Goal: Task Accomplishment & Management: Complete application form

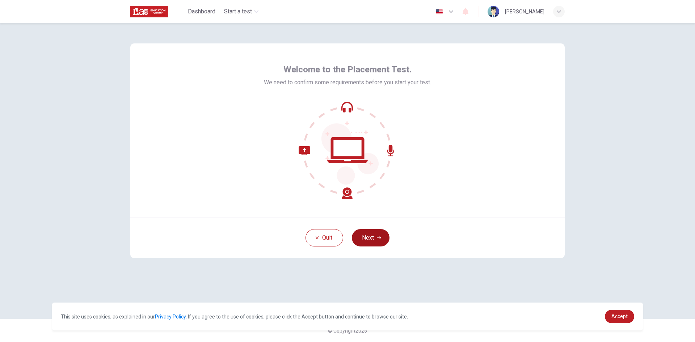
click at [377, 239] on icon "button" at bounding box center [379, 238] width 4 height 4
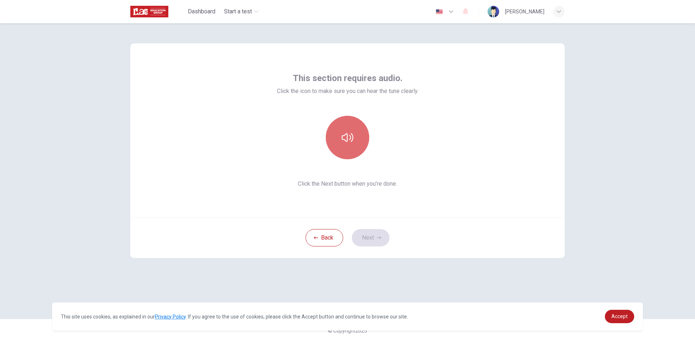
click at [345, 132] on icon "button" at bounding box center [348, 138] width 12 height 12
click at [368, 239] on button "Next" at bounding box center [371, 237] width 38 height 17
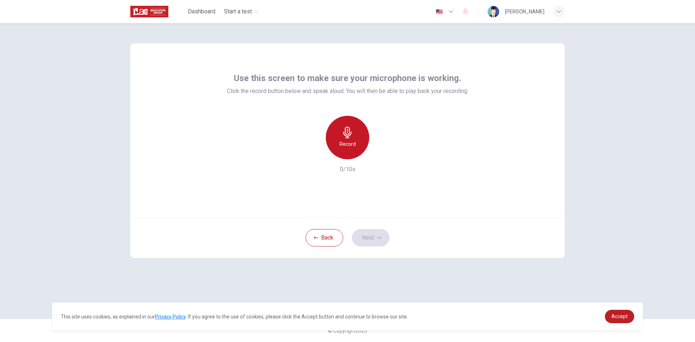
click at [348, 148] on h6 "Record" at bounding box center [347, 144] width 16 height 9
click at [344, 150] on div "Stop" at bounding box center [347, 137] width 43 height 43
click at [375, 233] on button "Next" at bounding box center [371, 237] width 38 height 17
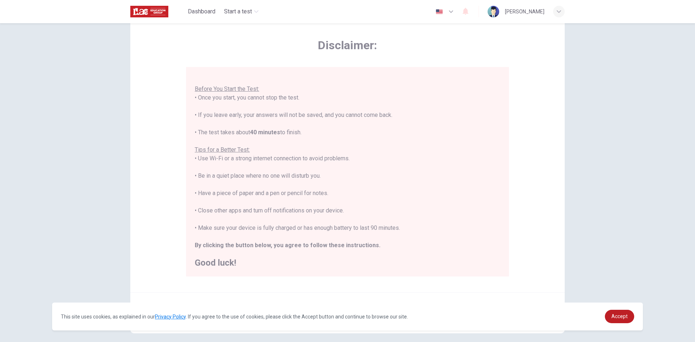
scroll to position [60, 0]
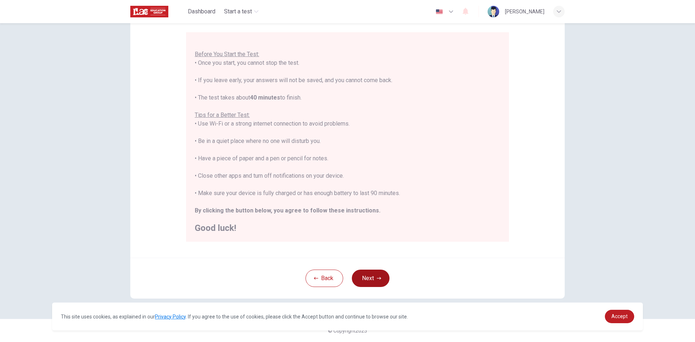
click at [367, 276] on button "Next" at bounding box center [371, 278] width 38 height 17
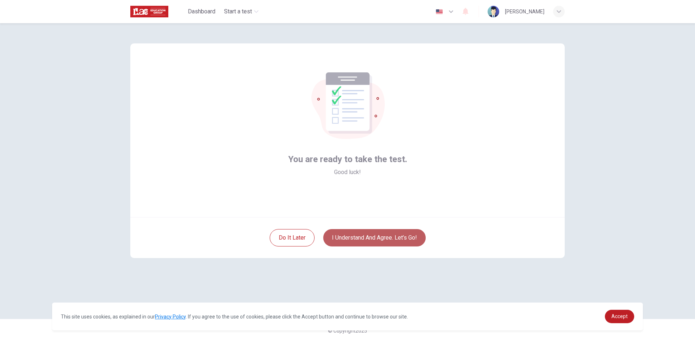
click at [385, 239] on button "I understand and agree. Let’s go!" at bounding box center [374, 237] width 102 height 17
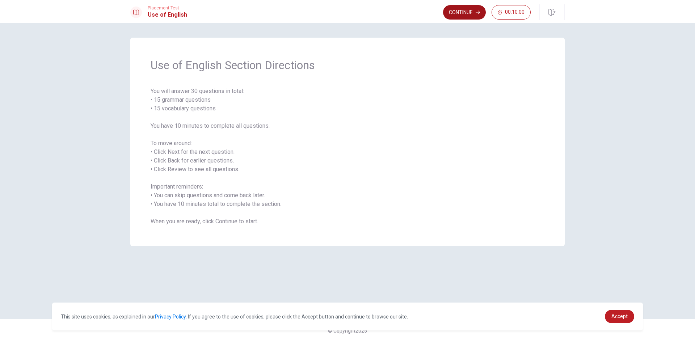
click at [466, 17] on button "Continue" at bounding box center [464, 12] width 43 height 14
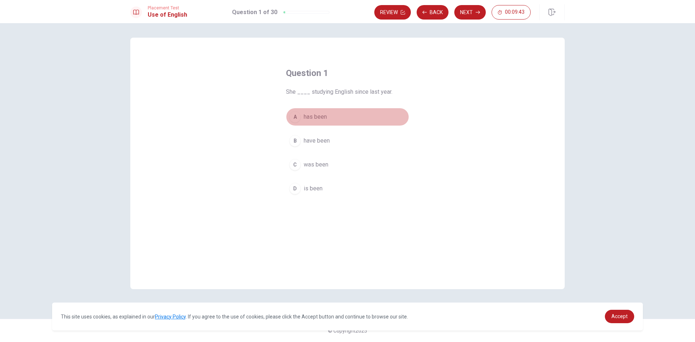
click at [296, 117] on div "A" at bounding box center [295, 117] width 12 height 12
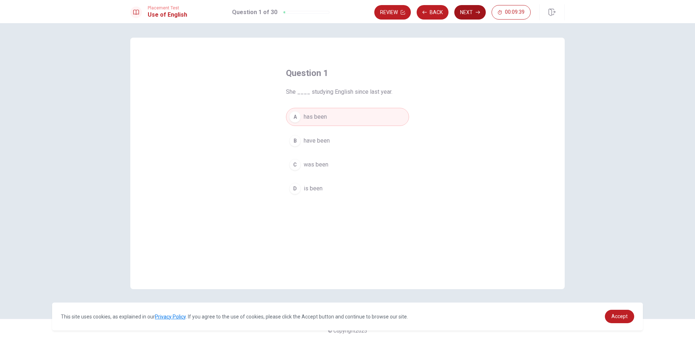
click at [469, 10] on button "Next" at bounding box center [469, 12] width 31 height 14
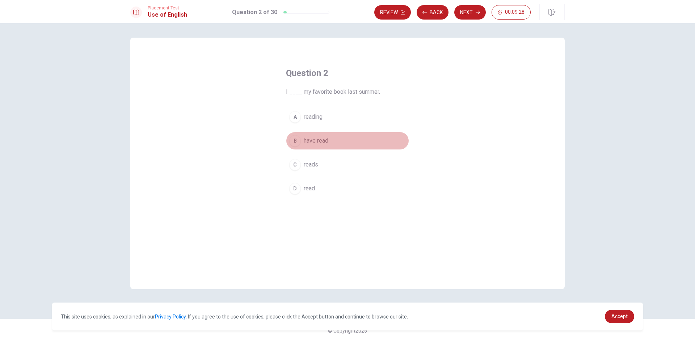
click at [323, 143] on span "have read" at bounding box center [316, 140] width 25 height 9
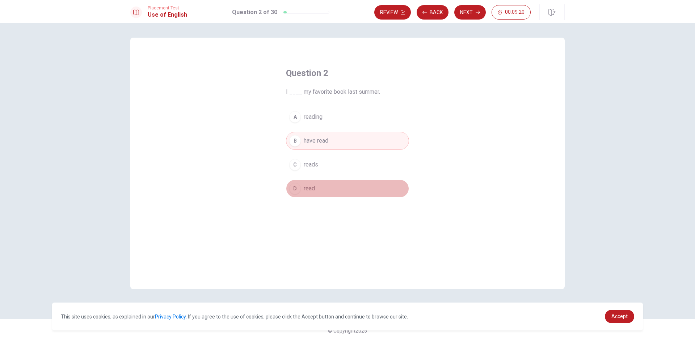
click at [295, 187] on div "D" at bounding box center [295, 189] width 12 height 12
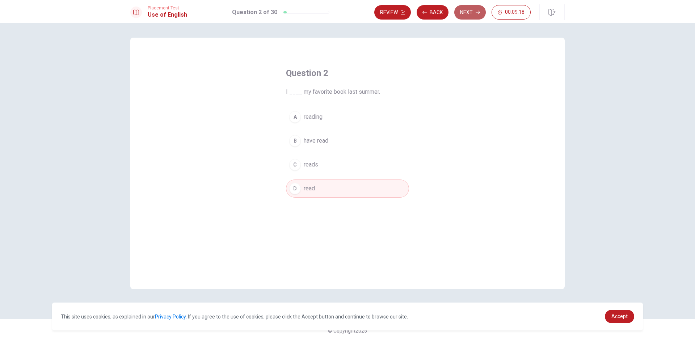
click at [482, 11] on button "Next" at bounding box center [469, 12] width 31 height 14
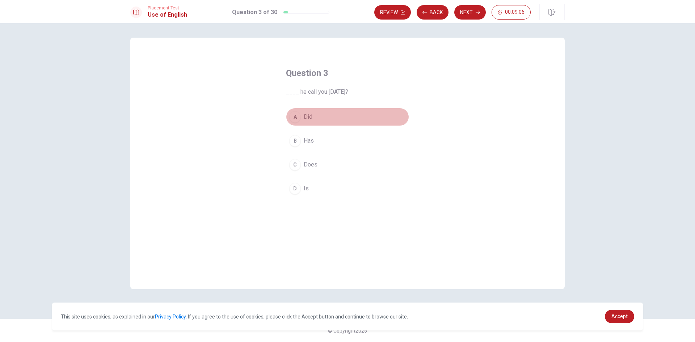
click at [302, 115] on button "A Did" at bounding box center [347, 117] width 123 height 18
click at [470, 14] on button "Next" at bounding box center [469, 12] width 31 height 14
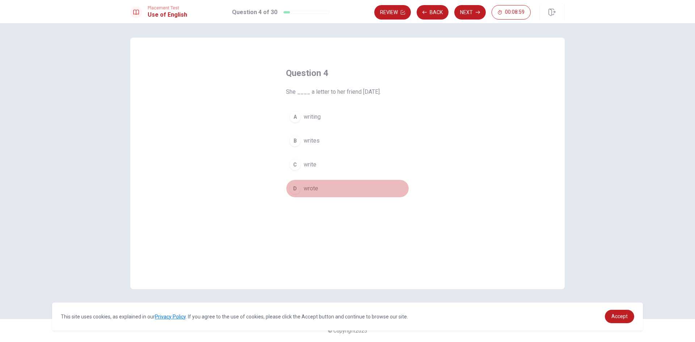
click at [292, 186] on div "D" at bounding box center [295, 189] width 12 height 12
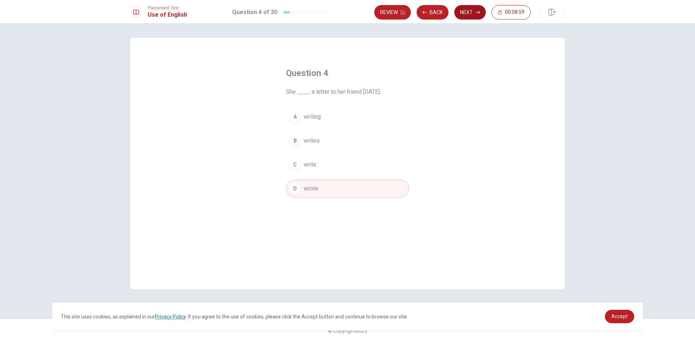
click at [473, 14] on button "Next" at bounding box center [469, 12] width 31 height 14
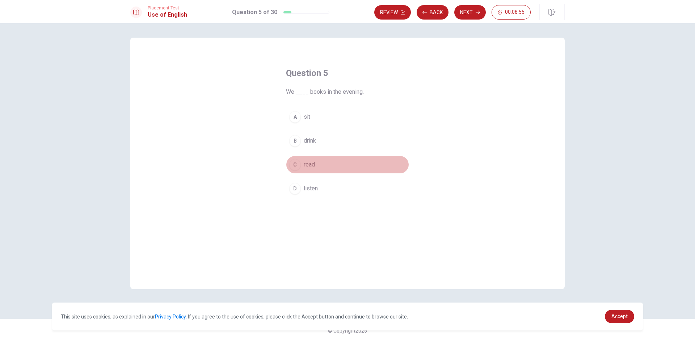
click at [294, 164] on div "C" at bounding box center [295, 165] width 12 height 12
click at [464, 13] on button "Next" at bounding box center [469, 12] width 31 height 14
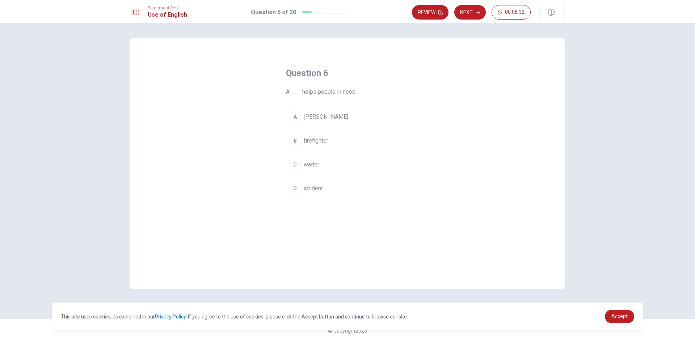
click at [296, 143] on div "B" at bounding box center [295, 141] width 12 height 12
click at [462, 8] on button "Next" at bounding box center [469, 12] width 31 height 14
click at [304, 139] on span "bed" at bounding box center [309, 140] width 10 height 9
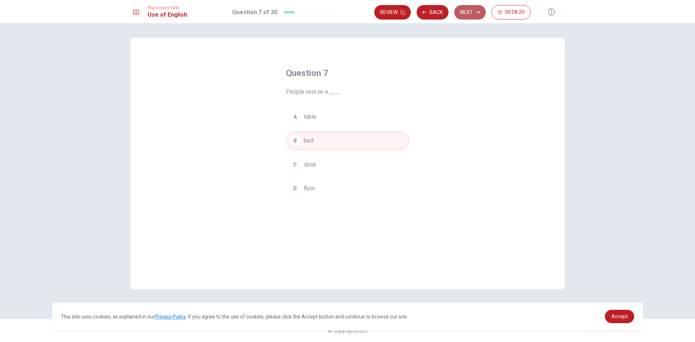
click at [463, 15] on button "Next" at bounding box center [469, 12] width 31 height 14
click at [296, 139] on div "B" at bounding box center [295, 141] width 12 height 12
click at [462, 12] on button "Next" at bounding box center [469, 12] width 31 height 14
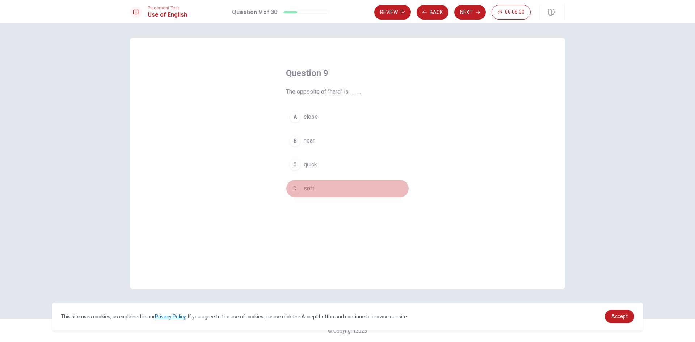
click at [296, 189] on div "D" at bounding box center [295, 189] width 12 height 12
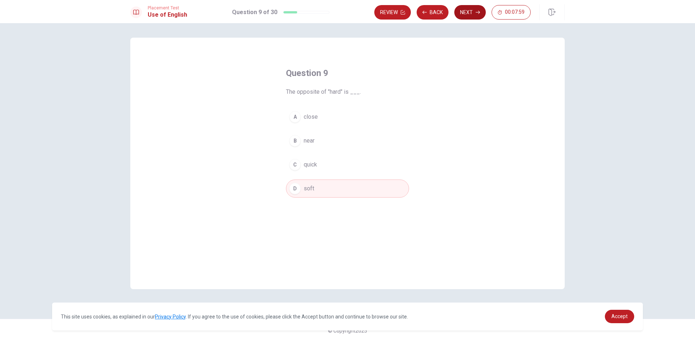
click at [468, 14] on button "Next" at bounding box center [469, 12] width 31 height 14
click at [295, 190] on div "D" at bounding box center [295, 189] width 12 height 12
click at [472, 10] on button "Next" at bounding box center [469, 12] width 31 height 14
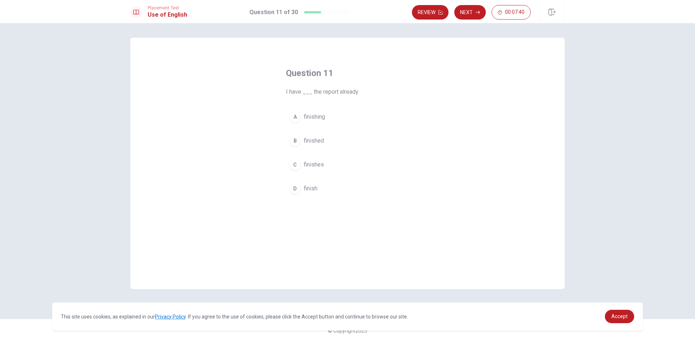
click at [322, 140] on span "finished" at bounding box center [314, 140] width 20 height 9
click at [465, 11] on button "Next" at bounding box center [469, 12] width 31 height 14
click at [330, 166] on span "was cooking" at bounding box center [320, 164] width 32 height 9
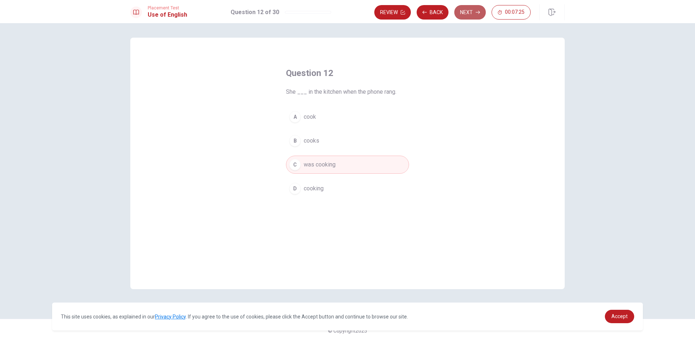
click at [465, 12] on button "Next" at bounding box center [469, 12] width 31 height 14
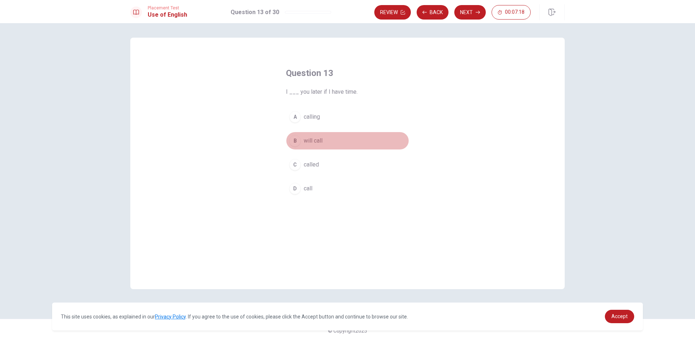
click at [318, 143] on span "will call" at bounding box center [313, 140] width 19 height 9
click at [474, 12] on button "Next" at bounding box center [469, 12] width 31 height 14
click at [308, 186] on span "an" at bounding box center [307, 188] width 6 height 9
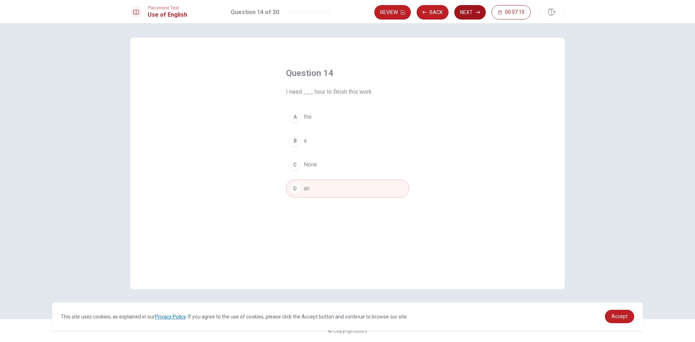
click at [467, 12] on button "Next" at bounding box center [469, 12] width 31 height 14
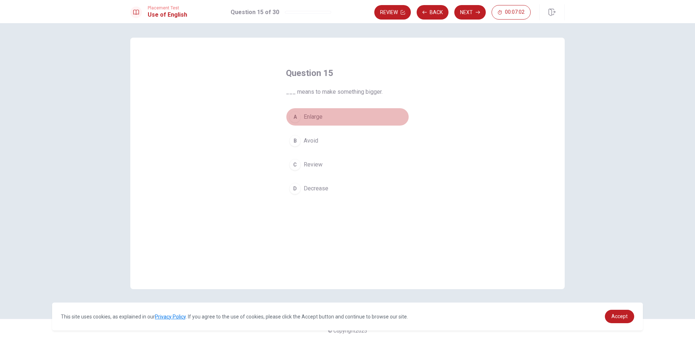
click at [297, 118] on div "A" at bounding box center [295, 117] width 12 height 12
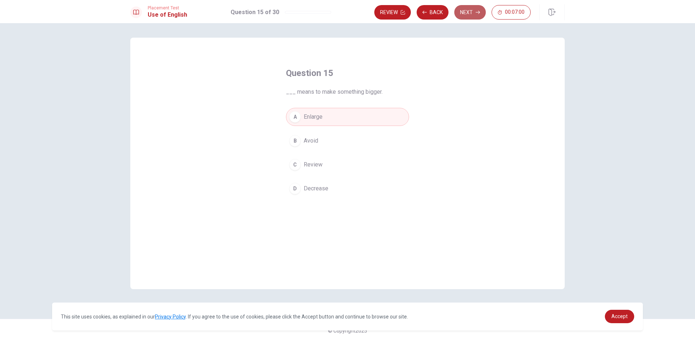
click at [469, 12] on button "Next" at bounding box center [469, 12] width 31 height 14
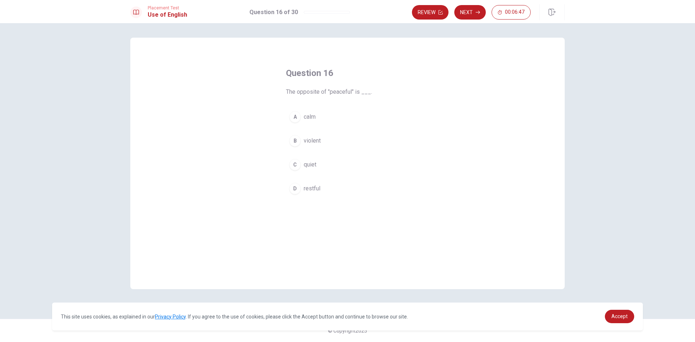
click at [309, 114] on span "calm" at bounding box center [310, 117] width 12 height 9
click at [468, 13] on button "Next" at bounding box center [469, 12] width 31 height 14
click at [302, 189] on button "D lamp" at bounding box center [347, 188] width 123 height 18
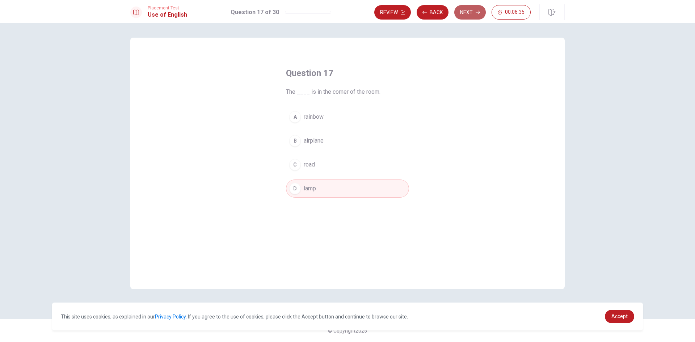
click at [459, 13] on button "Next" at bounding box center [469, 12] width 31 height 14
click at [300, 141] on div "B" at bounding box center [295, 141] width 12 height 12
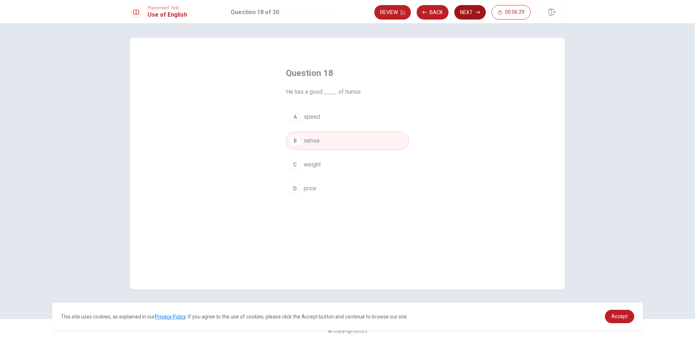
click at [467, 13] on button "Next" at bounding box center [469, 12] width 31 height 14
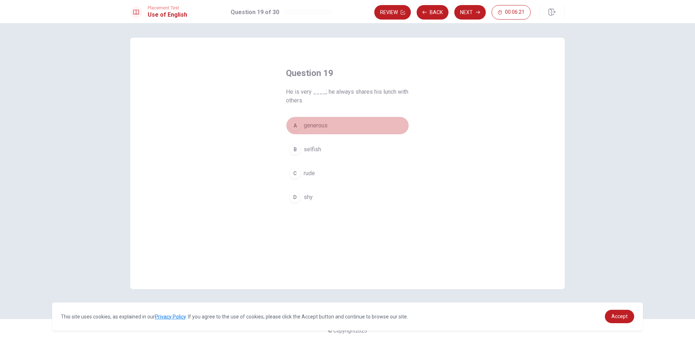
click at [325, 127] on span "generous" at bounding box center [316, 125] width 24 height 9
click at [470, 9] on button "Next" at bounding box center [469, 12] width 31 height 14
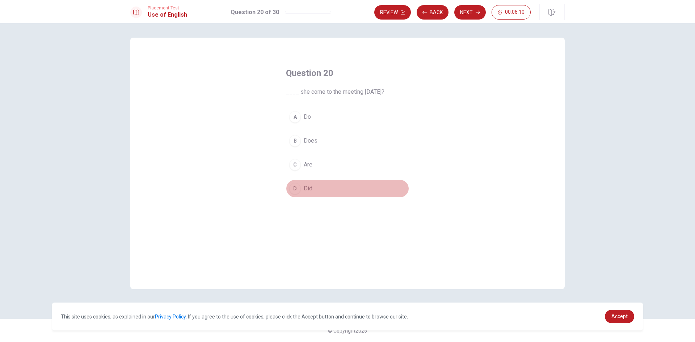
click at [309, 191] on span "Did" at bounding box center [308, 188] width 9 height 9
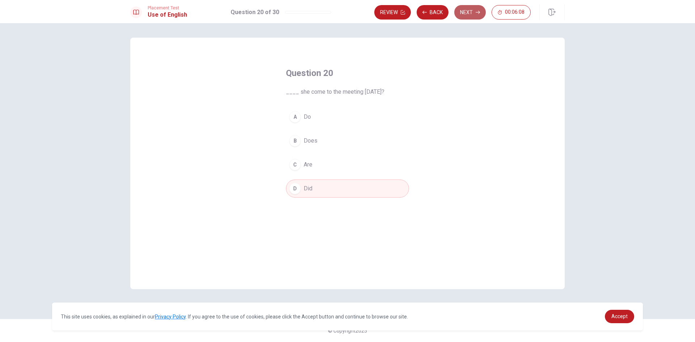
drag, startPoint x: 457, startPoint y: 9, endPoint x: 456, endPoint y: 14, distance: 5.4
click at [456, 14] on button "Next" at bounding box center [469, 12] width 31 height 14
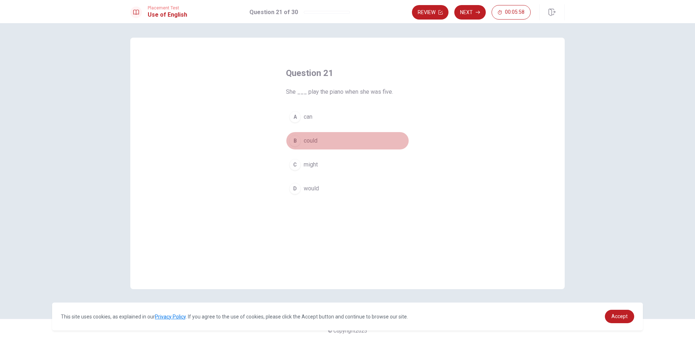
click at [312, 140] on span "could" at bounding box center [311, 140] width 14 height 9
click at [468, 14] on button "Next" at bounding box center [469, 12] width 31 height 14
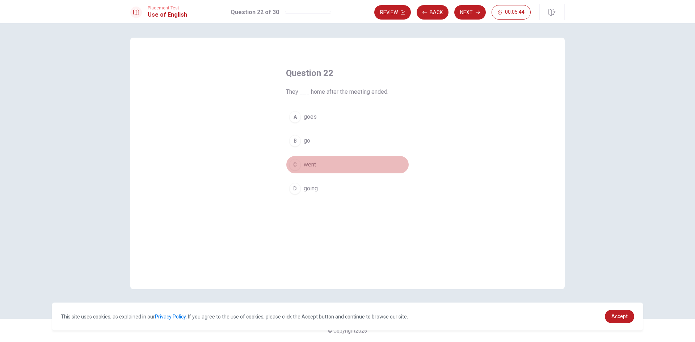
click at [313, 165] on span "went" at bounding box center [310, 164] width 12 height 9
click at [469, 14] on button "Next" at bounding box center [469, 12] width 31 height 14
click at [298, 164] on div "C" at bounding box center [295, 165] width 12 height 12
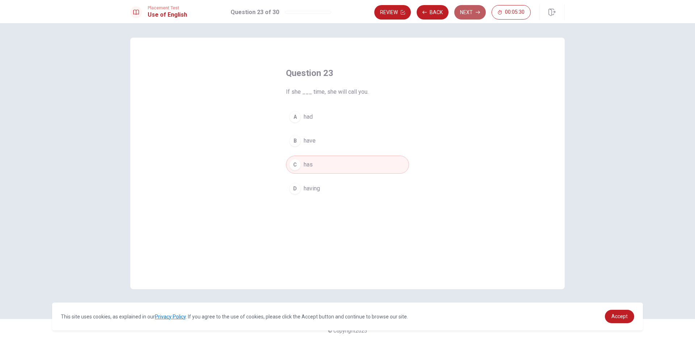
click at [470, 16] on button "Next" at bounding box center [469, 12] width 31 height 14
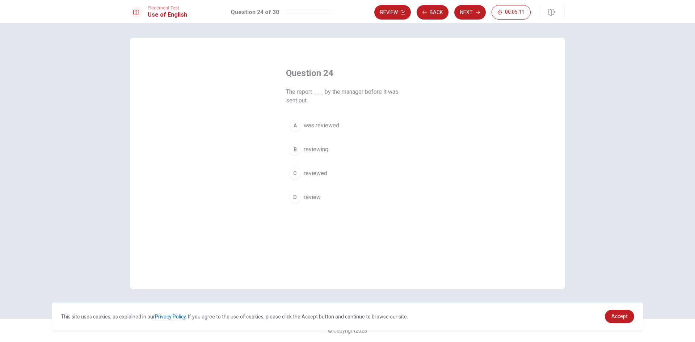
click at [333, 126] on span "was reviewed" at bounding box center [321, 125] width 35 height 9
click at [475, 9] on button "Next" at bounding box center [469, 12] width 31 height 14
click at [315, 165] on span "delay" at bounding box center [311, 164] width 14 height 9
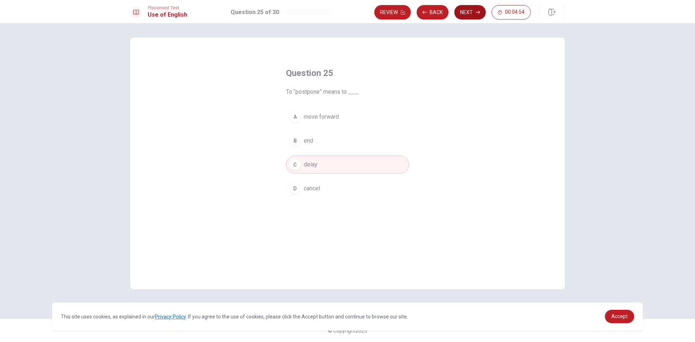
click at [478, 12] on icon "button" at bounding box center [477, 12] width 4 height 4
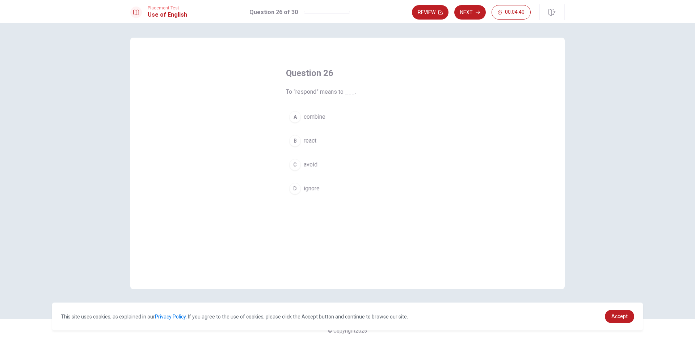
click at [298, 141] on div "B" at bounding box center [295, 141] width 12 height 12
click at [469, 14] on button "Next" at bounding box center [469, 12] width 31 height 14
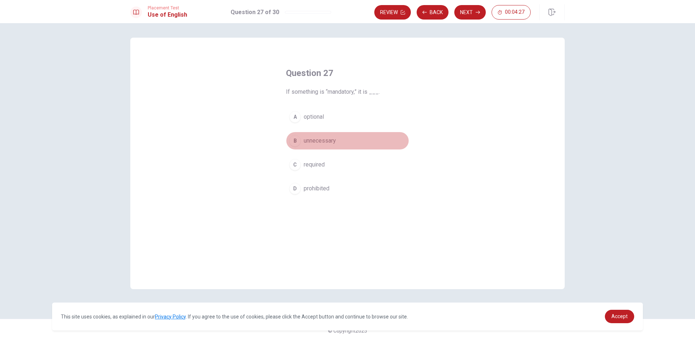
click at [334, 142] on span "unnecessary" at bounding box center [320, 140] width 32 height 9
click at [475, 15] on button "Next" at bounding box center [469, 12] width 31 height 14
drag, startPoint x: 314, startPoint y: 198, endPoint x: 313, endPoint y: 194, distance: 4.1
click at [313, 198] on div "Question 28 The opposite of "generous" is ___. A charitable B benevolent C thou…" at bounding box center [347, 132] width 152 height 153
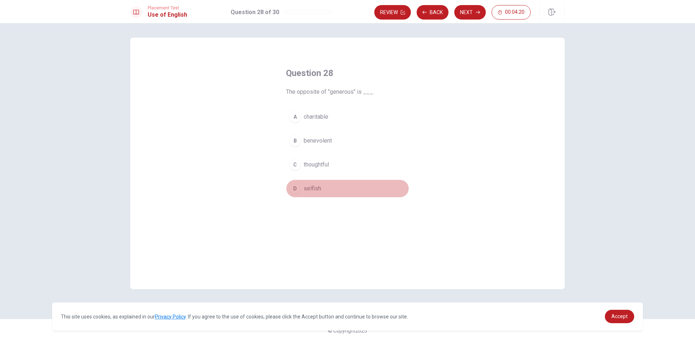
click at [313, 191] on span "selfish" at bounding box center [312, 188] width 17 height 9
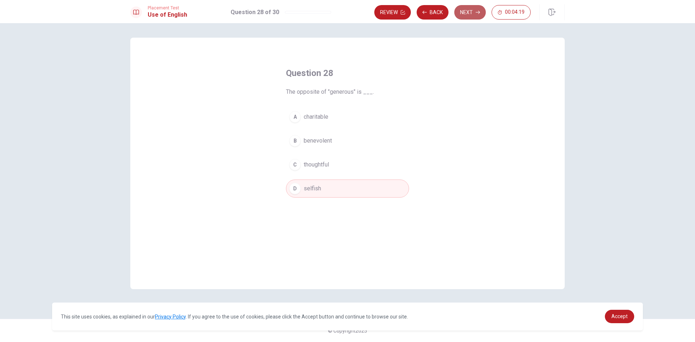
click at [471, 9] on button "Next" at bounding box center [469, 12] width 31 height 14
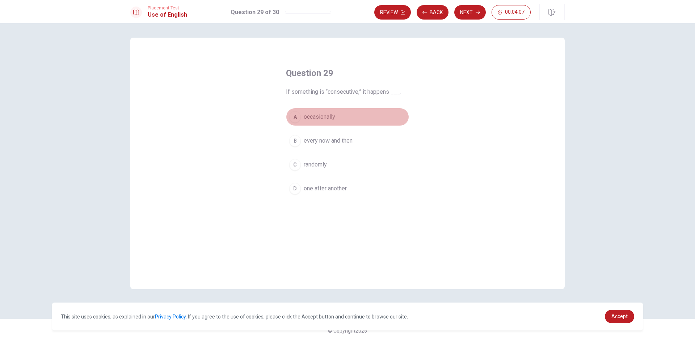
click at [318, 116] on span "occasionally" at bounding box center [319, 117] width 31 height 9
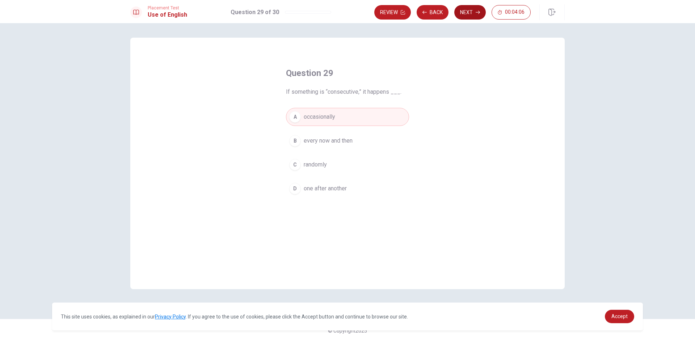
click at [467, 15] on button "Next" at bounding box center [469, 12] width 31 height 14
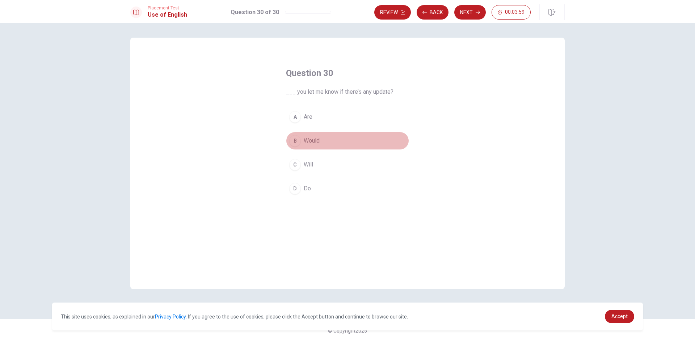
click at [317, 143] on span "Would" at bounding box center [312, 140] width 16 height 9
click at [473, 10] on button "Next" at bounding box center [469, 12] width 31 height 14
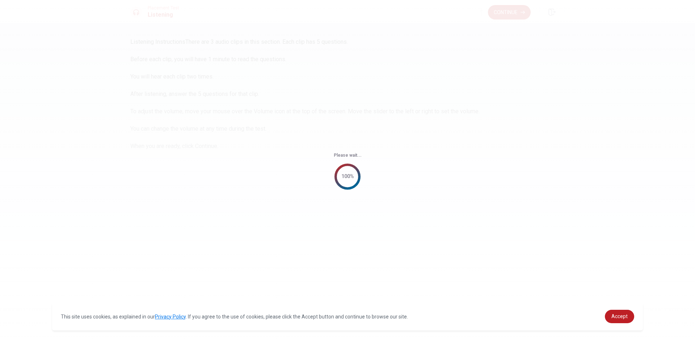
click at [627, 306] on div "This site uses cookies, as explained in our Privacy Policy . If you agree to th…" at bounding box center [347, 316] width 590 height 28
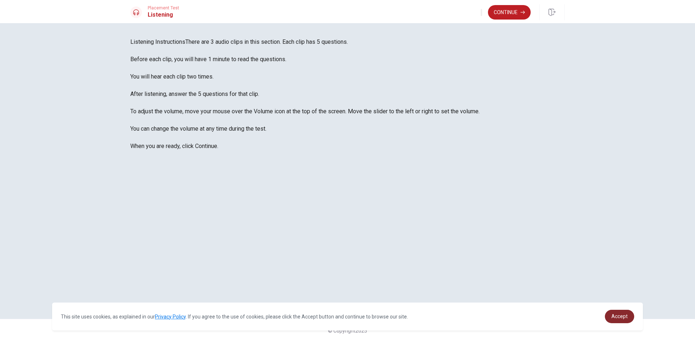
click at [625, 315] on span "Accept" at bounding box center [619, 316] width 16 height 6
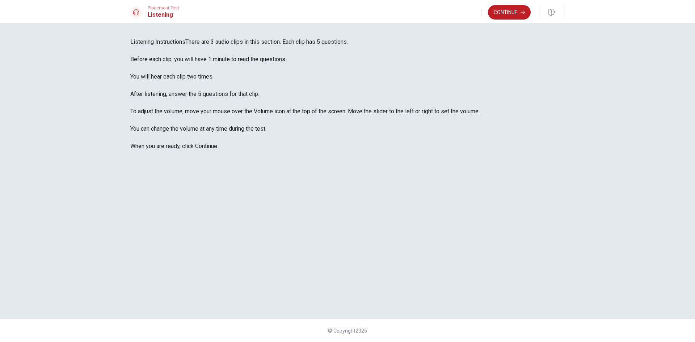
click at [454, 271] on div "Listening Instructions There are 3 audio clips in this section. Each clip has 5…" at bounding box center [347, 171] width 457 height 267
click at [505, 12] on button "Continue" at bounding box center [509, 12] width 43 height 14
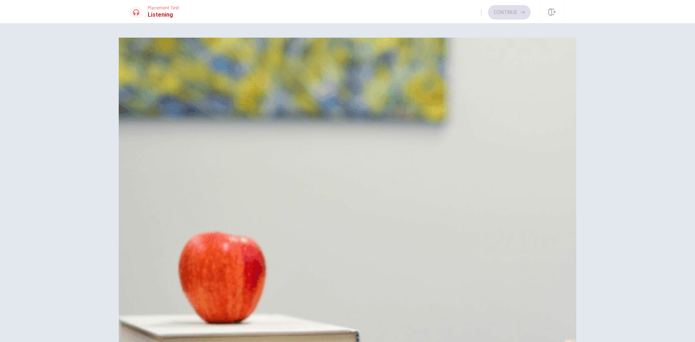
click at [145, 133] on div "D" at bounding box center [139, 127] width 12 height 12
click at [145, 175] on div "B" at bounding box center [139, 181] width 12 height 12
click at [145, 283] on div "C" at bounding box center [139, 289] width 12 height 12
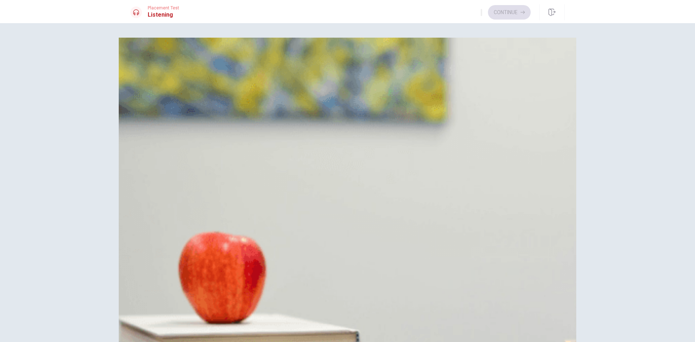
scroll to position [506, 0]
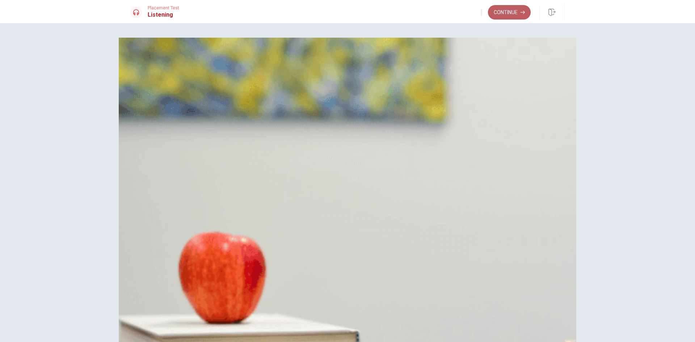
click at [510, 14] on button "Continue" at bounding box center [509, 12] width 43 height 14
drag, startPoint x: 273, startPoint y: 230, endPoint x: 283, endPoint y: 240, distance: 13.3
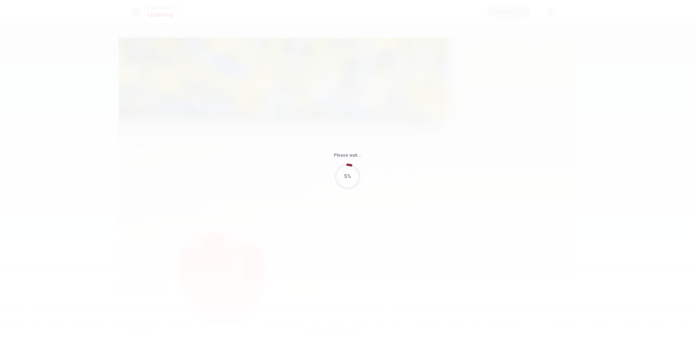
type input "63"
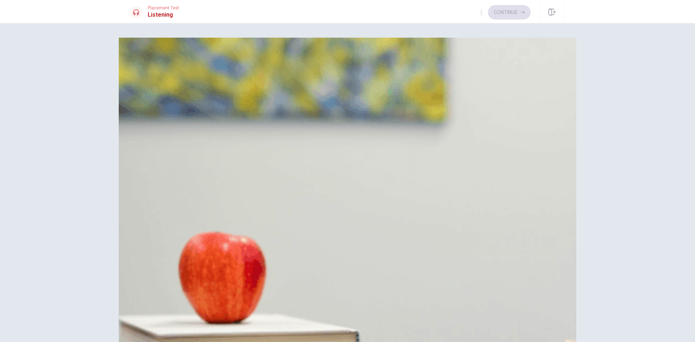
scroll to position [0, 0]
click at [145, 79] on div "A" at bounding box center [139, 73] width 12 height 12
click at [145, 211] on div "D" at bounding box center [139, 217] width 12 height 12
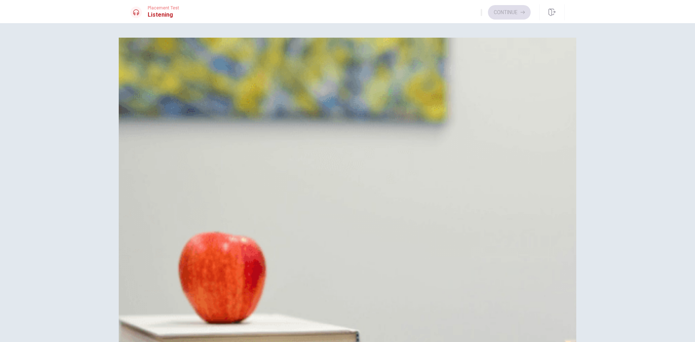
click at [181, 284] on span "She enjoys it" at bounding box center [164, 288] width 33 height 9
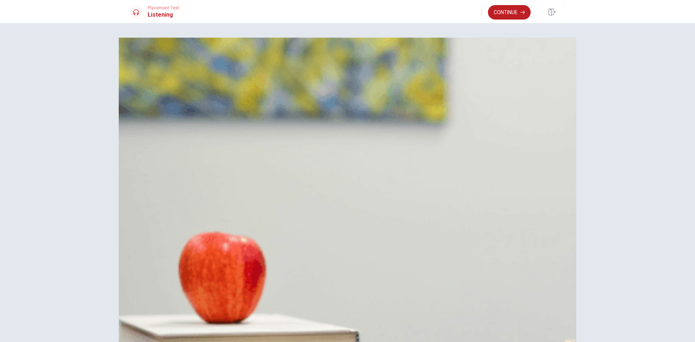
scroll to position [566, 0]
click at [505, 13] on button "Continue" at bounding box center [509, 12] width 43 height 14
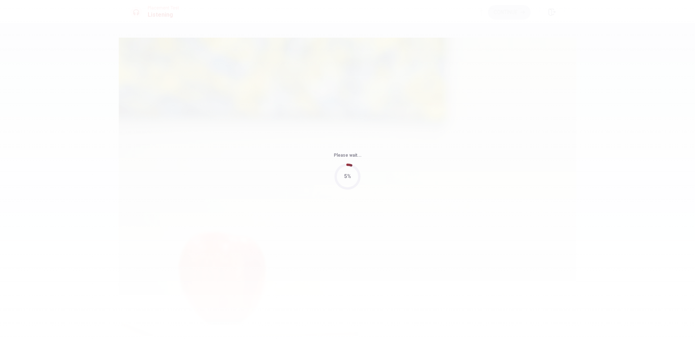
type input "82"
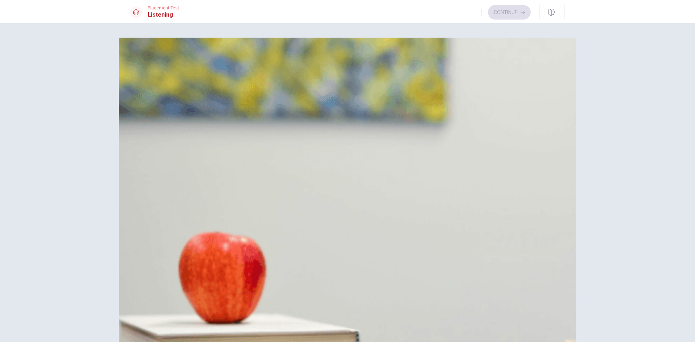
scroll to position [0, 0]
click at [233, 77] on span "Creating the visuals for the slides" at bounding box center [190, 72] width 85 height 9
drag, startPoint x: 355, startPoint y: 234, endPoint x: 417, endPoint y: 237, distance: 61.5
click at [165, 203] on span "[DATE]" at bounding box center [156, 198] width 17 height 9
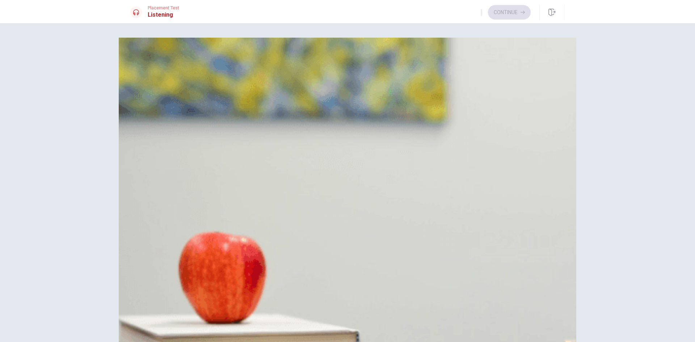
scroll to position [326, 0]
click at [264, 284] on span "Combine drafts and rehearse the presentation" at bounding box center [206, 288] width 116 height 9
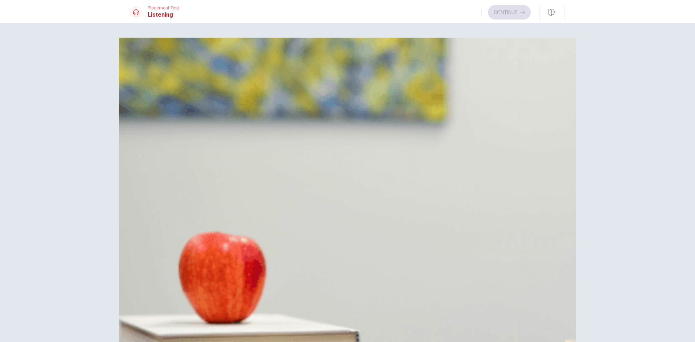
click at [217, 338] on span "He has outlined his section" at bounding box center [182, 342] width 69 height 9
click at [514, 11] on button "Continue" at bounding box center [509, 12] width 43 height 14
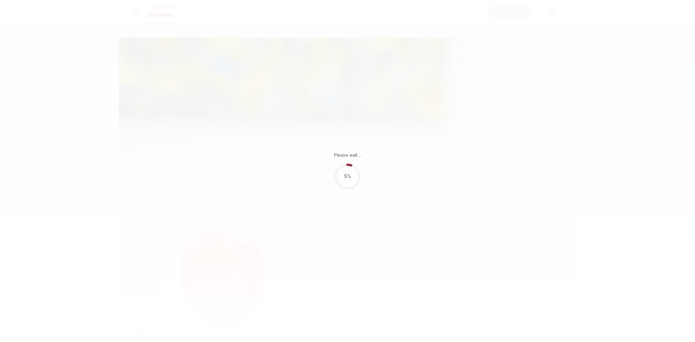
type input "84"
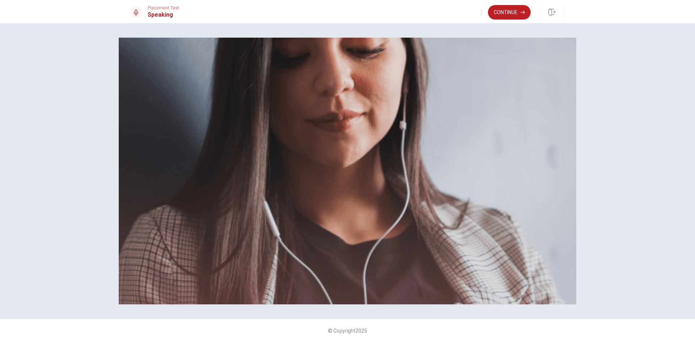
scroll to position [36, 0]
click at [506, 10] on button "Continue" at bounding box center [509, 12] width 43 height 14
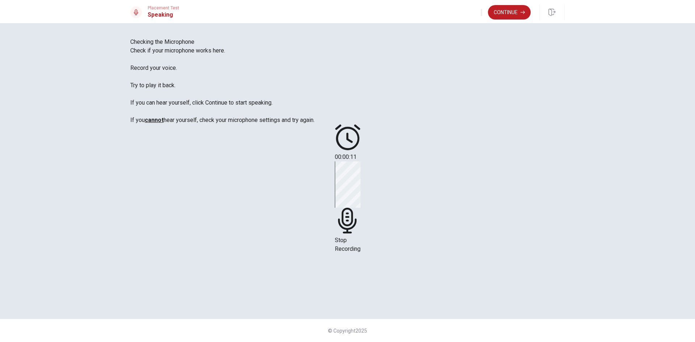
click at [360, 161] on div "Stop Recording" at bounding box center [348, 207] width 26 height 92
click at [339, 190] on button "Play Audio" at bounding box center [338, 186] width 1 height 7
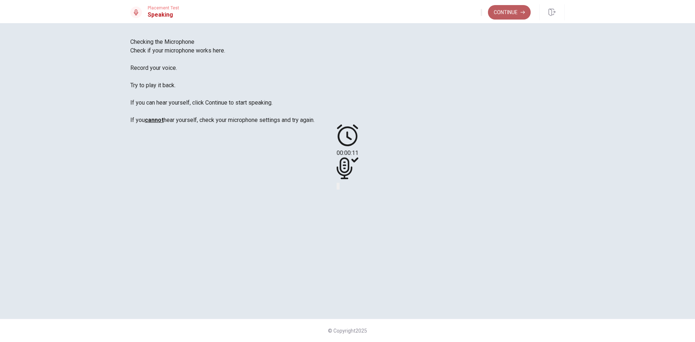
click at [505, 17] on button "Continue" at bounding box center [509, 12] width 43 height 14
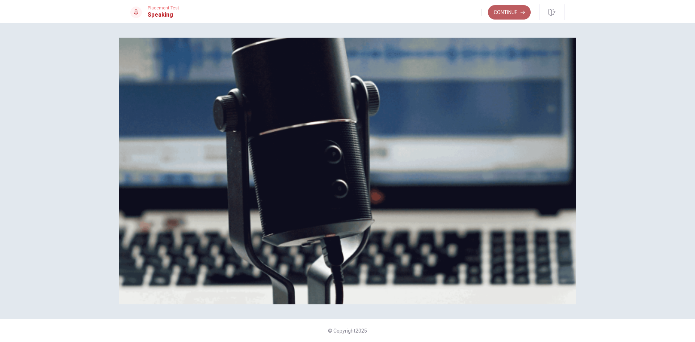
click at [521, 16] on button "Continue" at bounding box center [509, 12] width 43 height 14
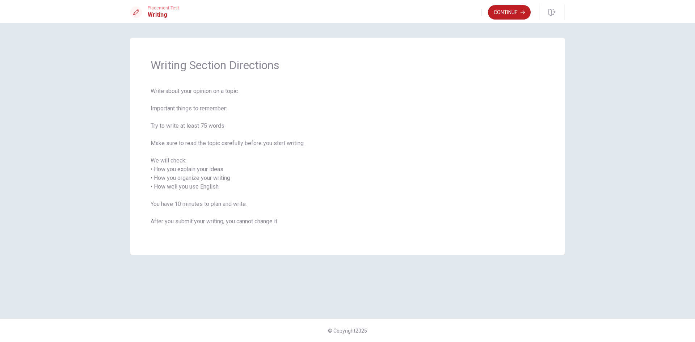
click at [316, 210] on span "Write about your opinion on a topic. Important things to remember: Try to write…" at bounding box center [347, 161] width 394 height 148
click at [506, 10] on button "Continue" at bounding box center [509, 12] width 43 height 14
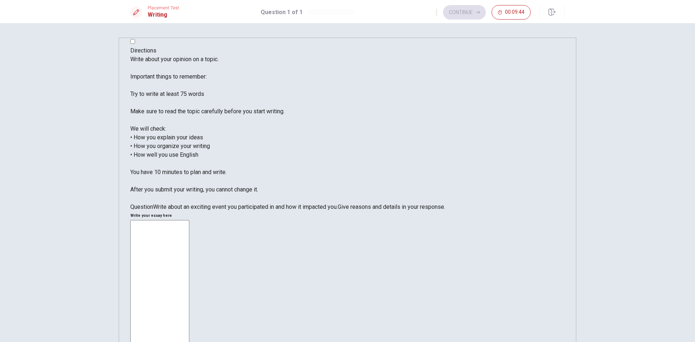
click at [407, 220] on div "x ​" at bounding box center [347, 329] width 434 height 218
type textarea "Ш"
type textarea "ㅑ"
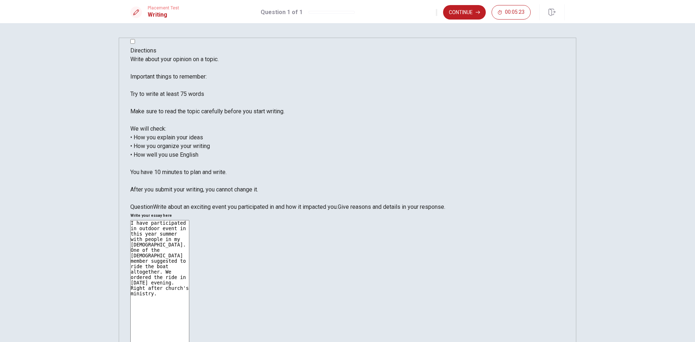
drag, startPoint x: 494, startPoint y: 92, endPoint x: 511, endPoint y: 94, distance: 17.1
click at [189, 220] on textarea "I have participated in outdoor event in this year summer with people in my [DEM…" at bounding box center [159, 327] width 59 height 215
drag, startPoint x: 513, startPoint y: 107, endPoint x: 479, endPoint y: 107, distance: 33.6
click at [189, 220] on textarea "I have participated in outdoor event in this year summer with people in my [DEM…" at bounding box center [159, 327] width 59 height 215
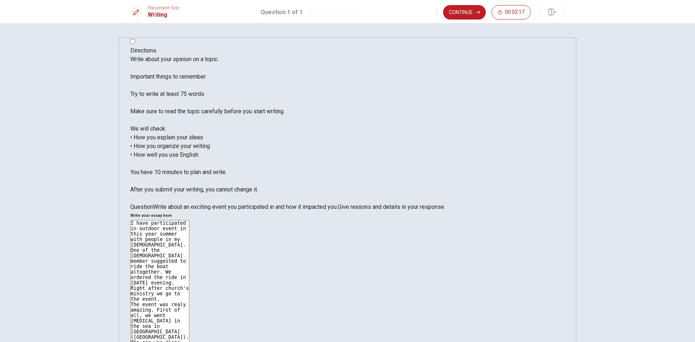
click at [189, 220] on textarea "I have participated in outdoor event in this year summer with people in my [DEM…" at bounding box center [159, 327] width 59 height 215
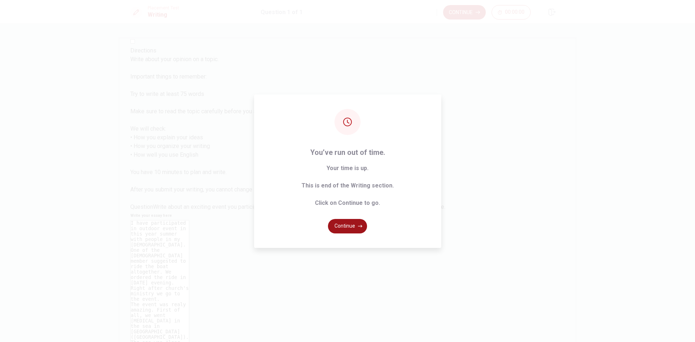
type textarea "I have participated in outdoor event in this year summer with people in my [DEM…"
click at [341, 226] on button "Continue" at bounding box center [347, 226] width 39 height 14
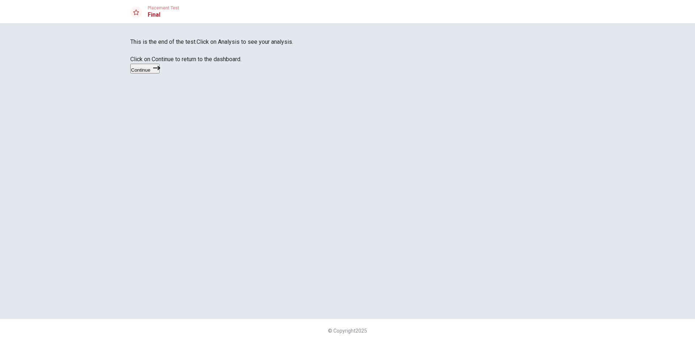
click at [160, 73] on button "Continue" at bounding box center [144, 69] width 29 height 10
